Goal: Information Seeking & Learning: Compare options

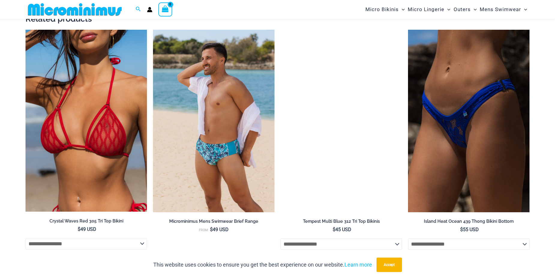
scroll to position [1075, 0]
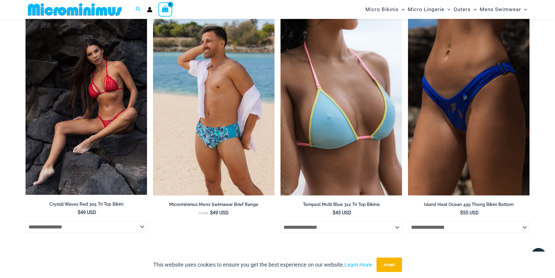
click at [133, 120] on img at bounding box center [87, 104] width 122 height 182
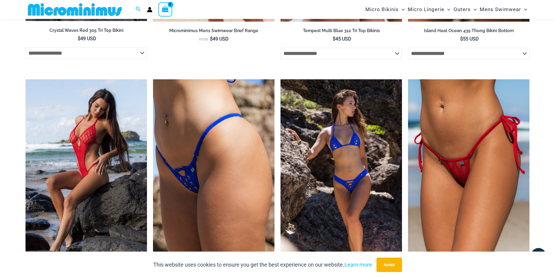
scroll to position [1255, 0]
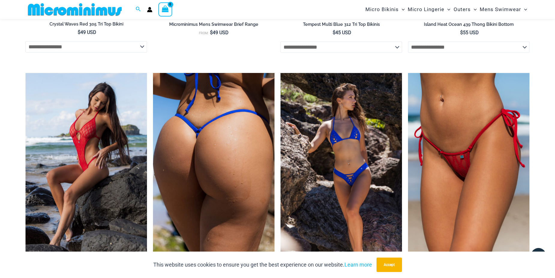
click at [220, 167] on img at bounding box center [214, 164] width 122 height 182
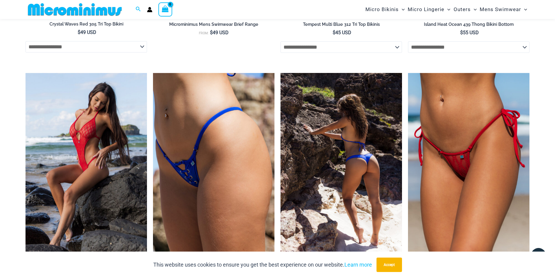
click at [344, 167] on img at bounding box center [342, 164] width 122 height 182
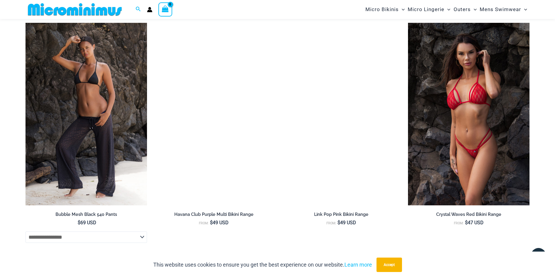
scroll to position [1796, 0]
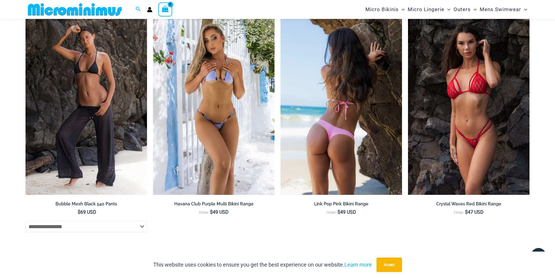
click at [337, 154] on img at bounding box center [342, 103] width 122 height 182
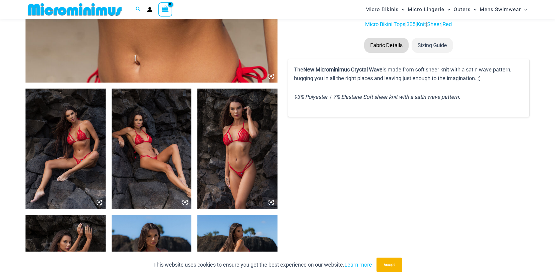
scroll to position [359, 0]
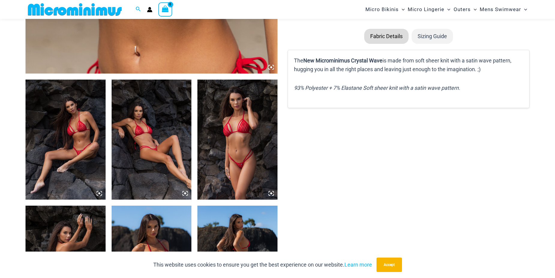
click at [75, 135] on img at bounding box center [66, 140] width 80 height 120
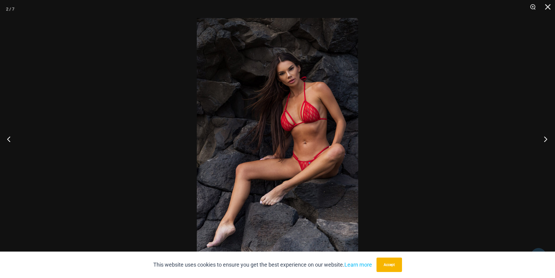
click at [545, 139] on button "Next" at bounding box center [544, 139] width 23 height 30
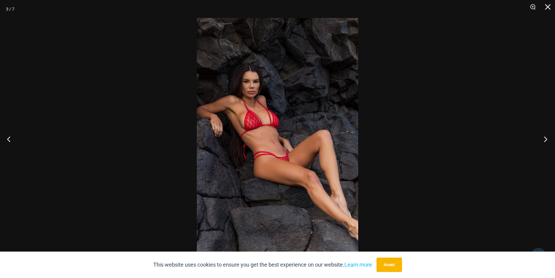
click at [545, 139] on button "Next" at bounding box center [544, 139] width 23 height 30
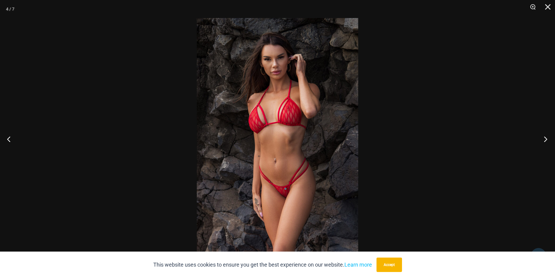
click at [545, 139] on button "Next" at bounding box center [544, 139] width 23 height 30
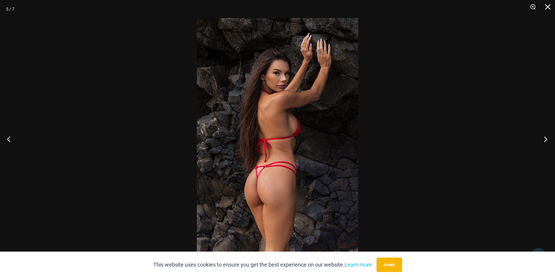
click at [545, 139] on button "Next" at bounding box center [544, 139] width 23 height 30
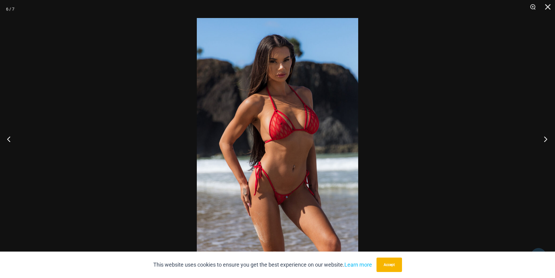
click at [545, 139] on button "Next" at bounding box center [544, 139] width 23 height 30
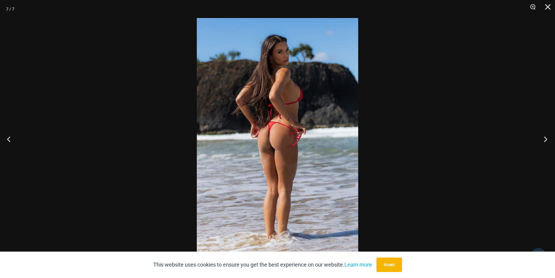
click at [545, 139] on button "Next" at bounding box center [544, 139] width 23 height 30
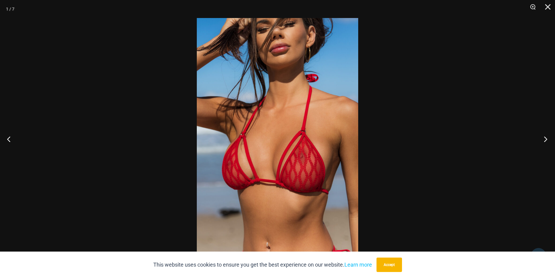
click at [545, 139] on button "Next" at bounding box center [544, 139] width 23 height 30
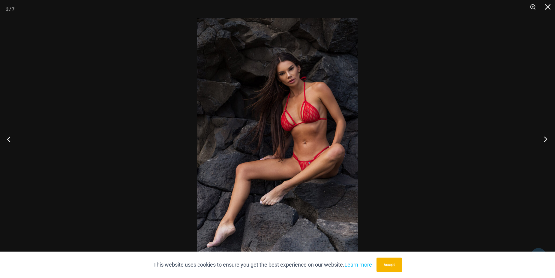
click at [545, 139] on button "Next" at bounding box center [544, 139] width 23 height 30
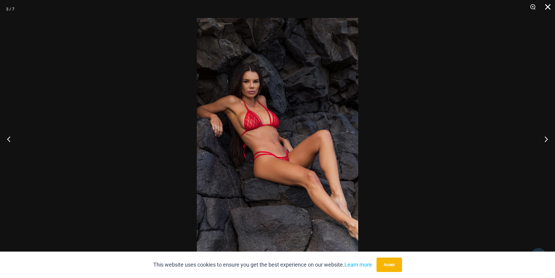
click at [546, 8] on button "Close" at bounding box center [545, 9] width 15 height 18
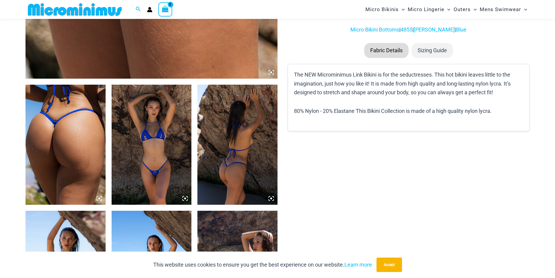
scroll to position [354, 0]
click at [59, 162] on img at bounding box center [66, 144] width 80 height 120
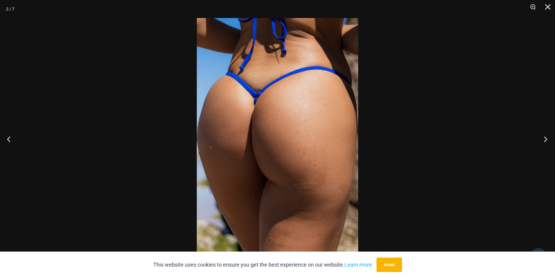
click at [544, 139] on button "Next" at bounding box center [544, 139] width 23 height 30
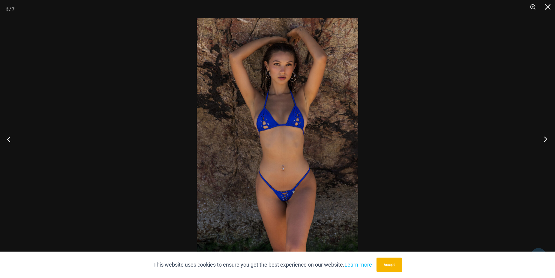
click at [544, 139] on button "Next" at bounding box center [544, 139] width 23 height 30
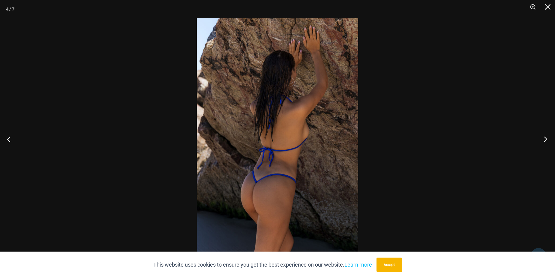
click at [544, 139] on button "Next" at bounding box center [544, 139] width 23 height 30
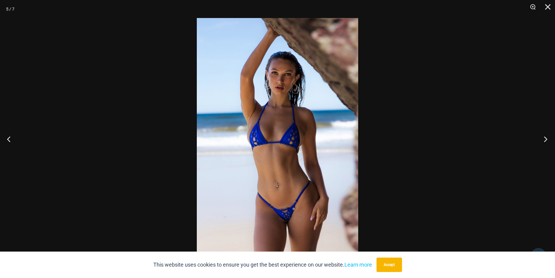
click at [544, 139] on button "Next" at bounding box center [544, 139] width 23 height 30
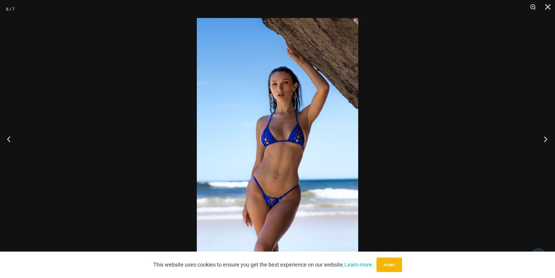
click at [544, 139] on button "Next" at bounding box center [544, 139] width 23 height 30
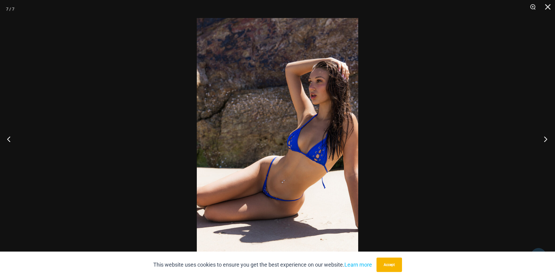
click at [544, 139] on button "Next" at bounding box center [544, 139] width 23 height 30
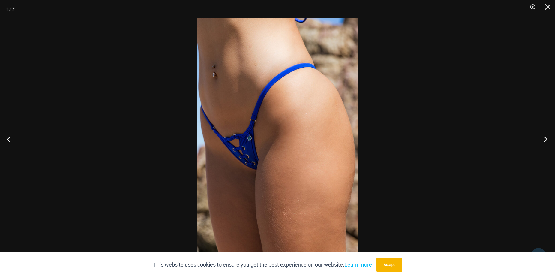
click at [544, 139] on button "Next" at bounding box center [544, 139] width 23 height 30
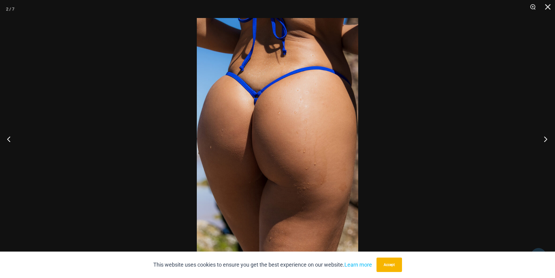
click at [544, 139] on button "Next" at bounding box center [544, 139] width 23 height 30
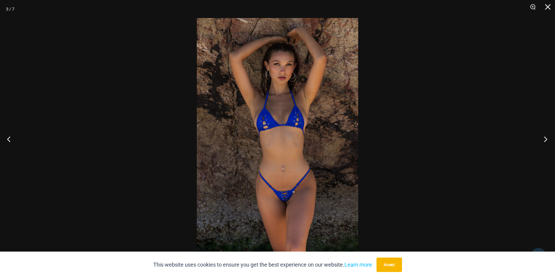
click at [544, 139] on button "Next" at bounding box center [544, 139] width 23 height 30
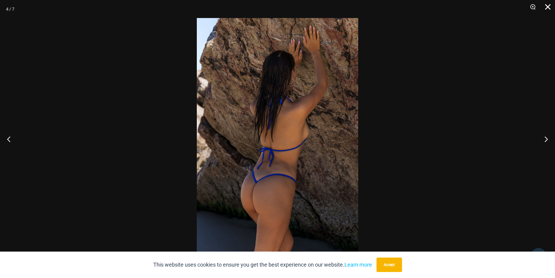
click at [549, 5] on button "Close" at bounding box center [545, 9] width 15 height 18
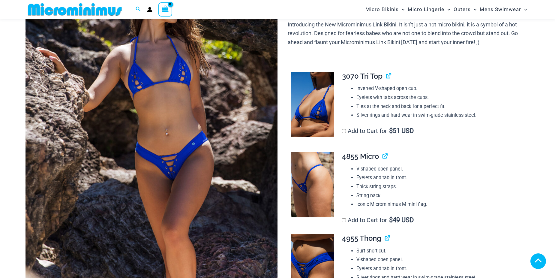
scroll to position [115, 0]
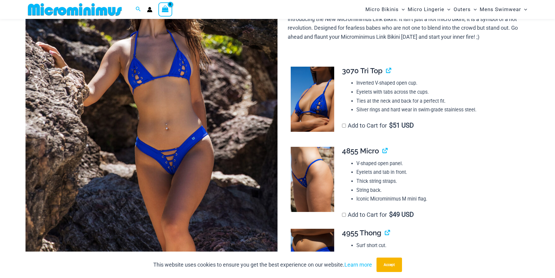
click at [165, 137] on img at bounding box center [152, 129] width 252 height 378
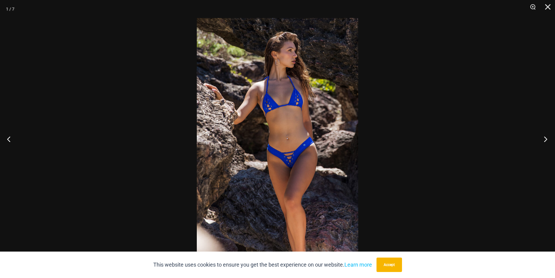
click at [547, 139] on button "Next" at bounding box center [544, 139] width 23 height 30
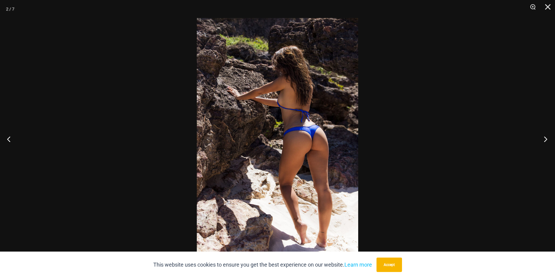
click at [547, 139] on button "Next" at bounding box center [544, 139] width 23 height 30
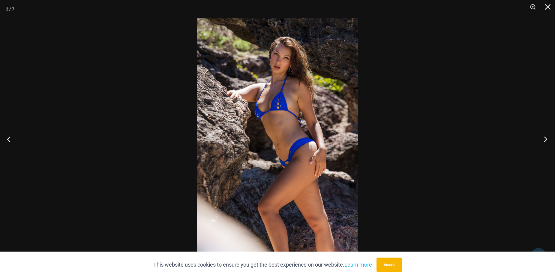
click at [547, 139] on button "Next" at bounding box center [544, 139] width 23 height 30
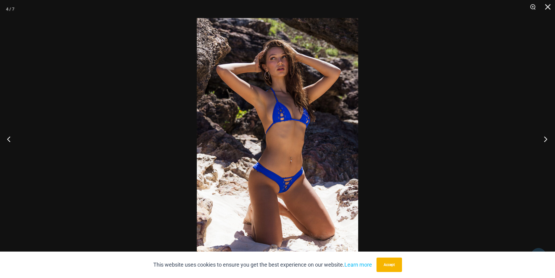
click at [547, 139] on button "Next" at bounding box center [544, 139] width 23 height 30
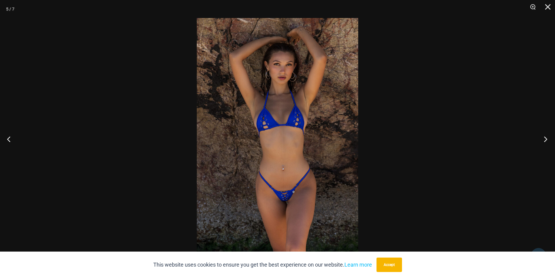
click at [547, 139] on button "Next" at bounding box center [544, 139] width 23 height 30
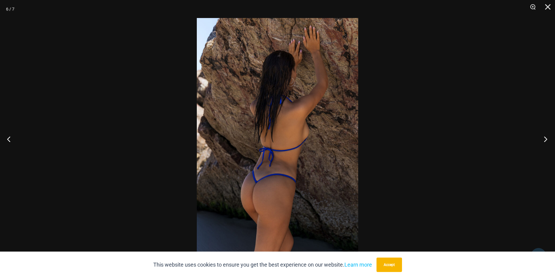
click at [547, 139] on button "Next" at bounding box center [544, 139] width 23 height 30
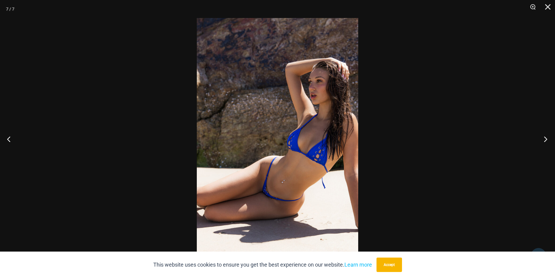
click at [547, 139] on button "Next" at bounding box center [544, 139] width 23 height 30
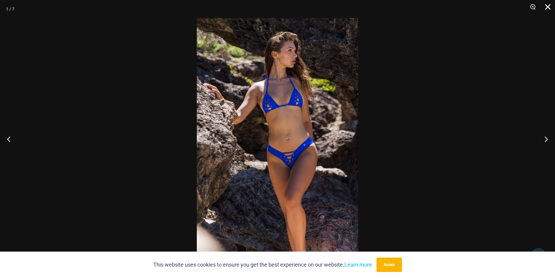
click at [552, 7] on button "Close" at bounding box center [545, 9] width 15 height 18
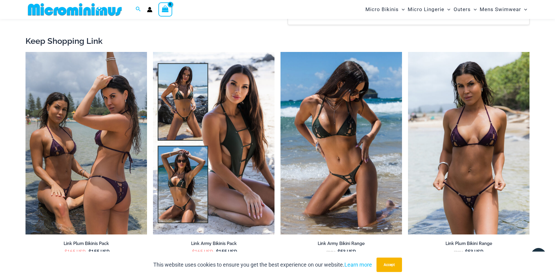
scroll to position [685, 0]
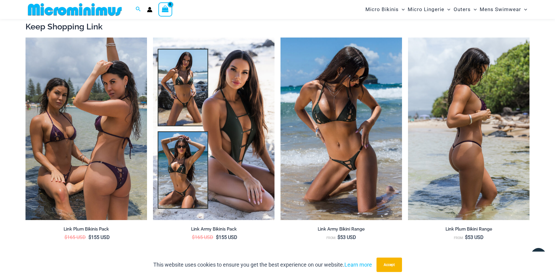
click at [468, 128] on img at bounding box center [469, 129] width 122 height 182
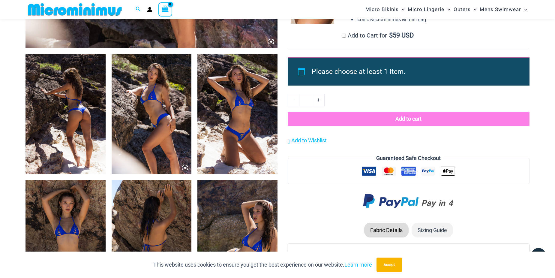
scroll to position [235, 0]
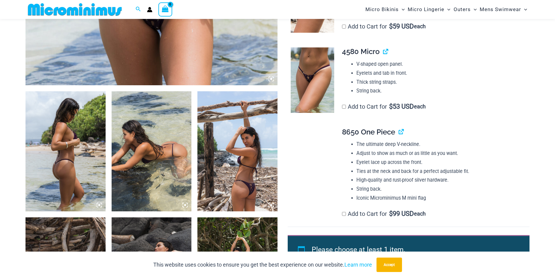
scroll to position [358, 0]
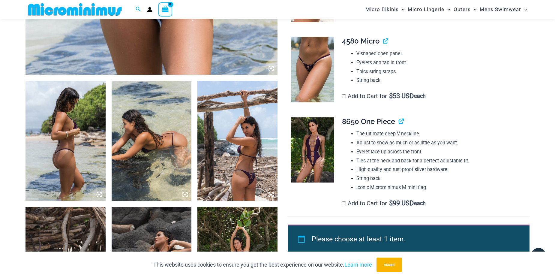
click at [63, 171] on img at bounding box center [66, 141] width 80 height 120
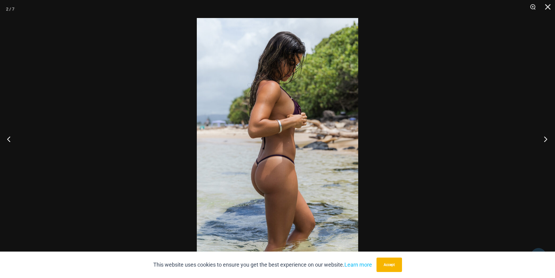
click at [544, 139] on button "Next" at bounding box center [544, 139] width 23 height 30
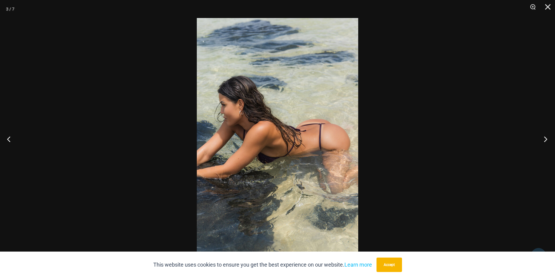
click at [544, 139] on button "Next" at bounding box center [544, 139] width 23 height 30
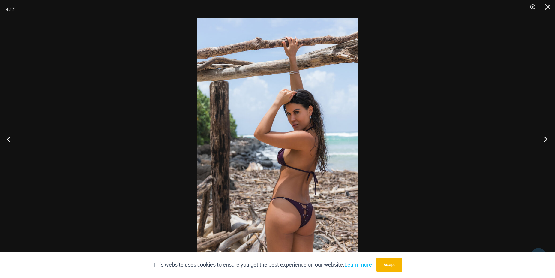
click at [544, 139] on button "Next" at bounding box center [544, 139] width 23 height 30
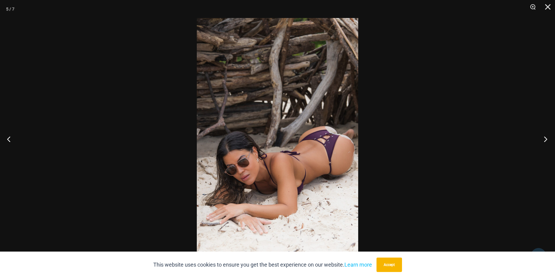
click at [544, 139] on button "Next" at bounding box center [544, 139] width 23 height 30
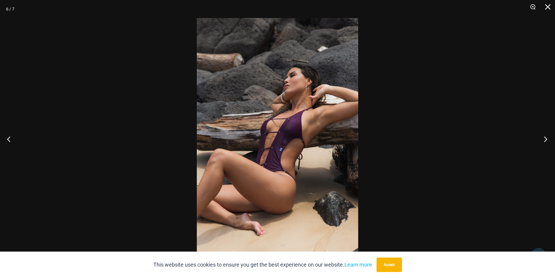
click at [544, 139] on button "Next" at bounding box center [544, 139] width 23 height 30
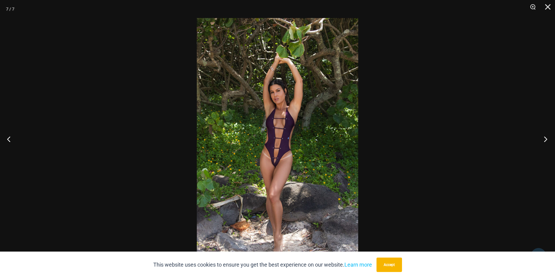
click at [544, 139] on button "Next" at bounding box center [544, 139] width 23 height 30
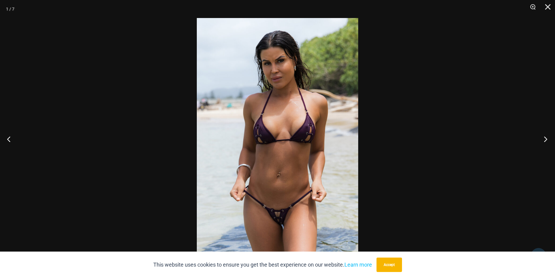
click at [544, 139] on button "Next" at bounding box center [544, 139] width 23 height 30
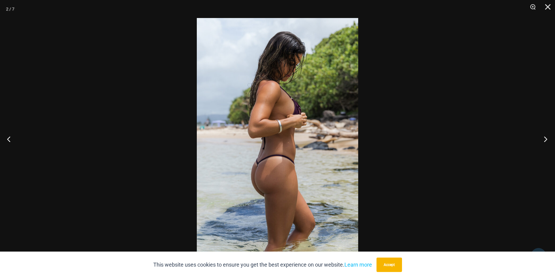
click at [544, 139] on button "Next" at bounding box center [544, 139] width 23 height 30
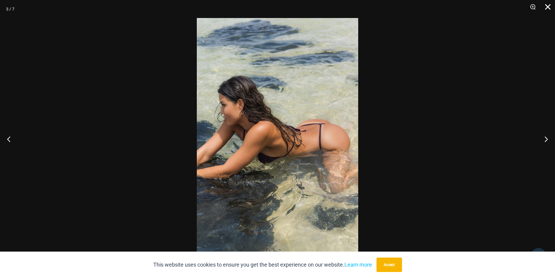
click at [547, 6] on button "Close" at bounding box center [545, 9] width 15 height 18
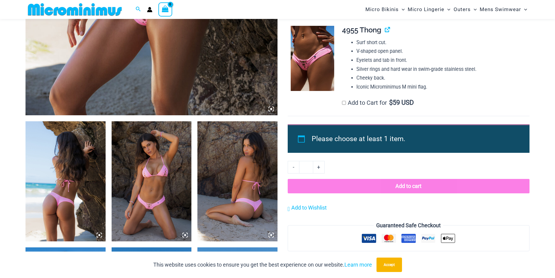
scroll to position [325, 0]
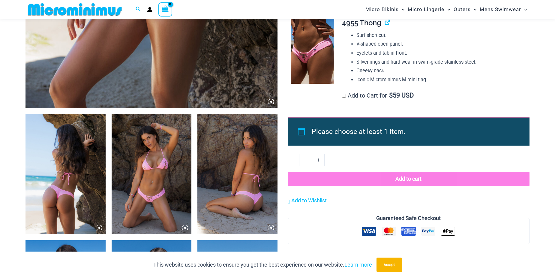
click at [45, 174] on img at bounding box center [66, 174] width 80 height 120
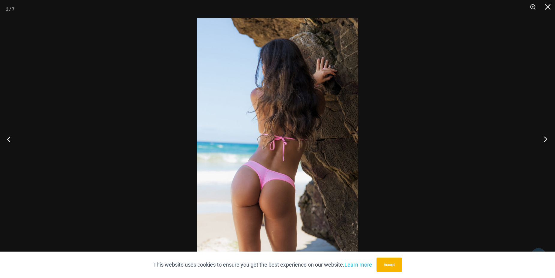
click at [545, 141] on button "Next" at bounding box center [544, 139] width 23 height 30
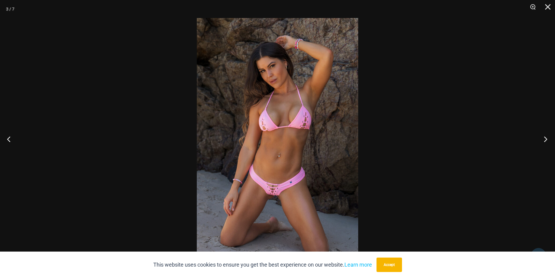
click at [545, 141] on button "Next" at bounding box center [544, 139] width 23 height 30
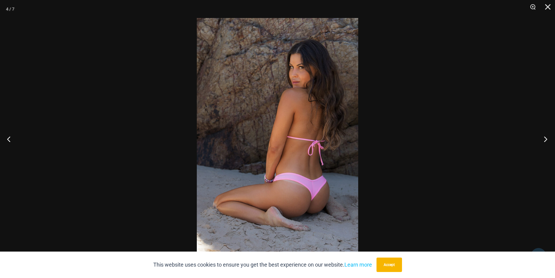
click at [545, 141] on button "Next" at bounding box center [544, 139] width 23 height 30
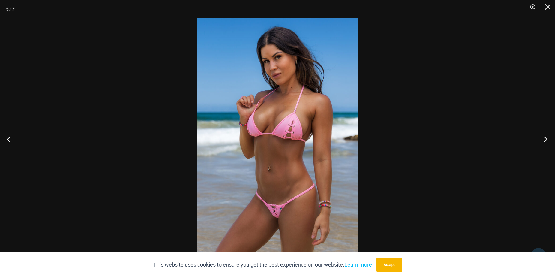
click at [545, 141] on button "Next" at bounding box center [544, 139] width 23 height 30
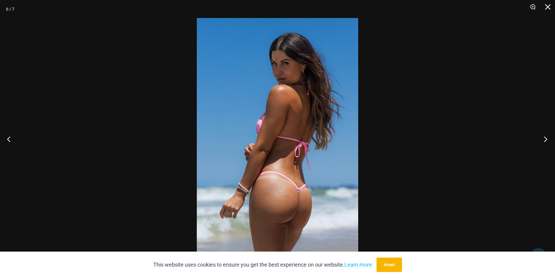
click at [545, 141] on button "Next" at bounding box center [544, 139] width 23 height 30
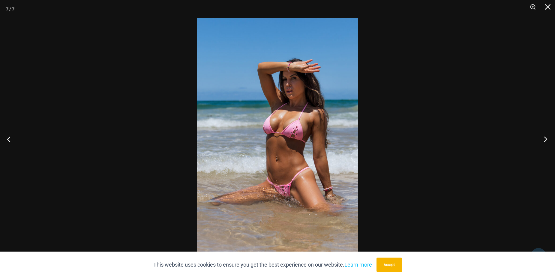
click at [545, 141] on button "Next" at bounding box center [544, 139] width 23 height 30
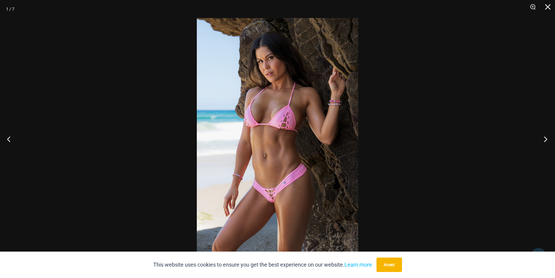
click at [545, 141] on button "Next" at bounding box center [544, 139] width 23 height 30
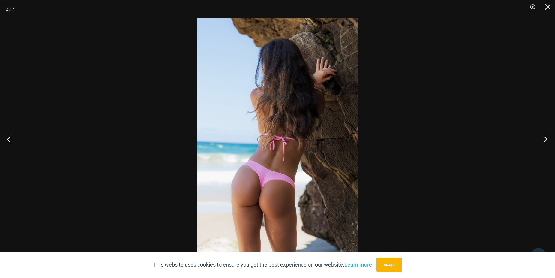
click at [545, 141] on button "Next" at bounding box center [544, 139] width 23 height 30
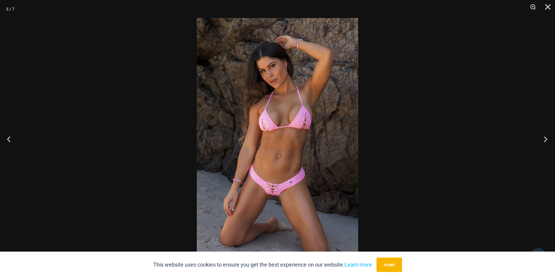
click at [545, 141] on button "Next" at bounding box center [544, 139] width 23 height 30
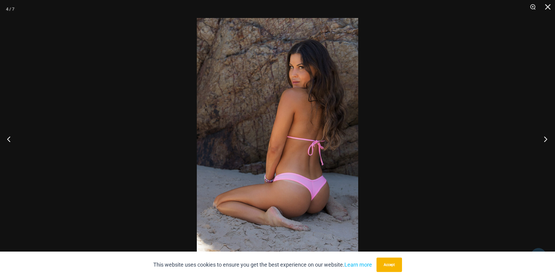
click at [545, 141] on button "Next" at bounding box center [544, 139] width 23 height 30
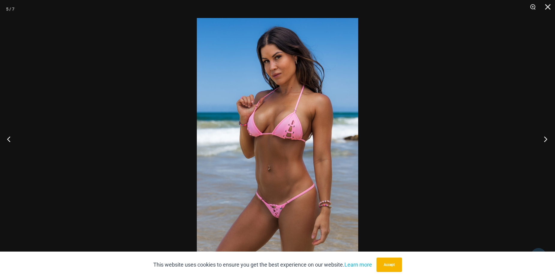
click at [545, 141] on button "Next" at bounding box center [544, 139] width 23 height 30
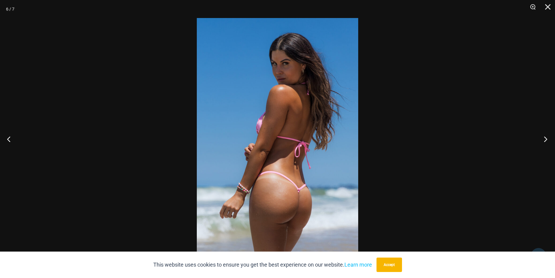
click at [545, 141] on button "Next" at bounding box center [544, 139] width 23 height 30
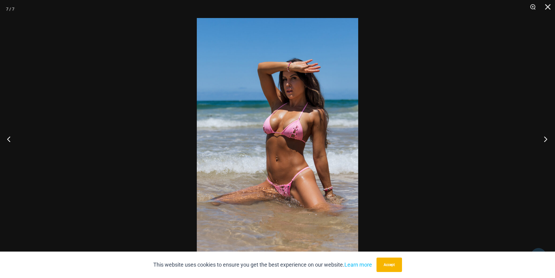
click at [545, 141] on button "Next" at bounding box center [544, 139] width 23 height 30
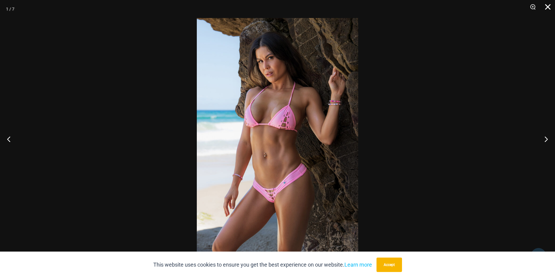
click at [551, 6] on button "Close" at bounding box center [545, 9] width 15 height 18
